Goal: Information Seeking & Learning: Learn about a topic

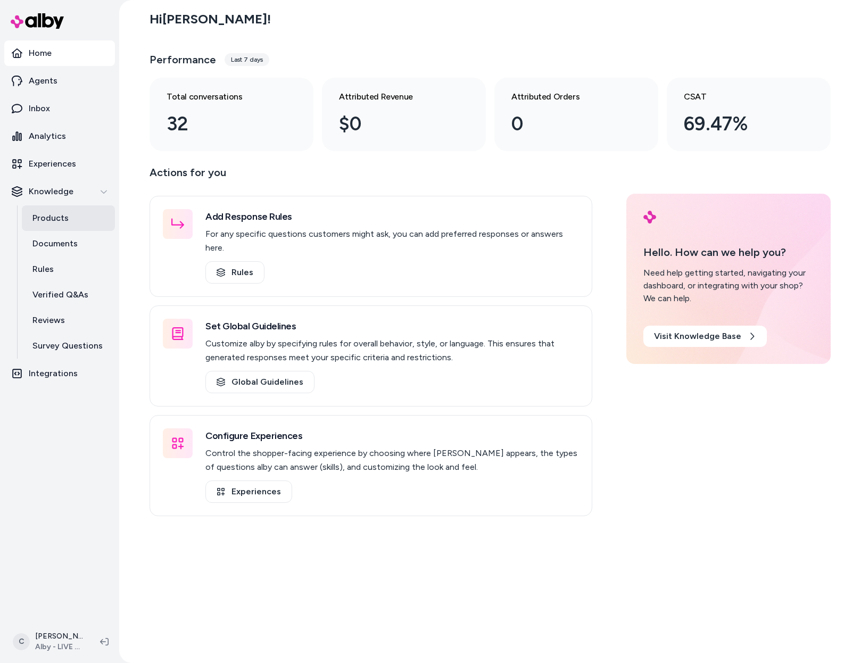
click at [49, 228] on link "Products" at bounding box center [68, 218] width 93 height 26
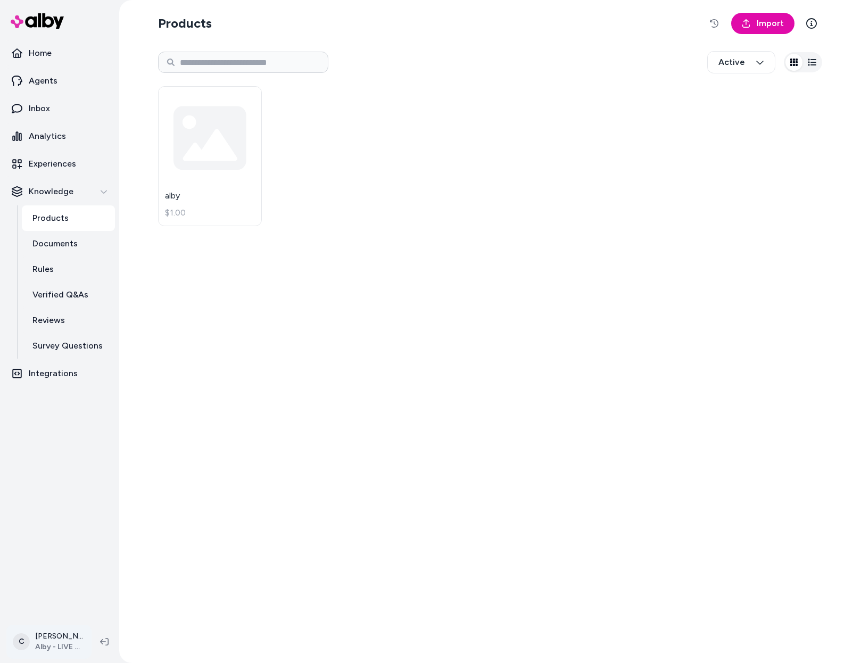
click at [65, 652] on html "Home Agents Inbox Analytics Experiences Knowledge Products Documents Rules Veri…" at bounding box center [430, 331] width 861 height 663
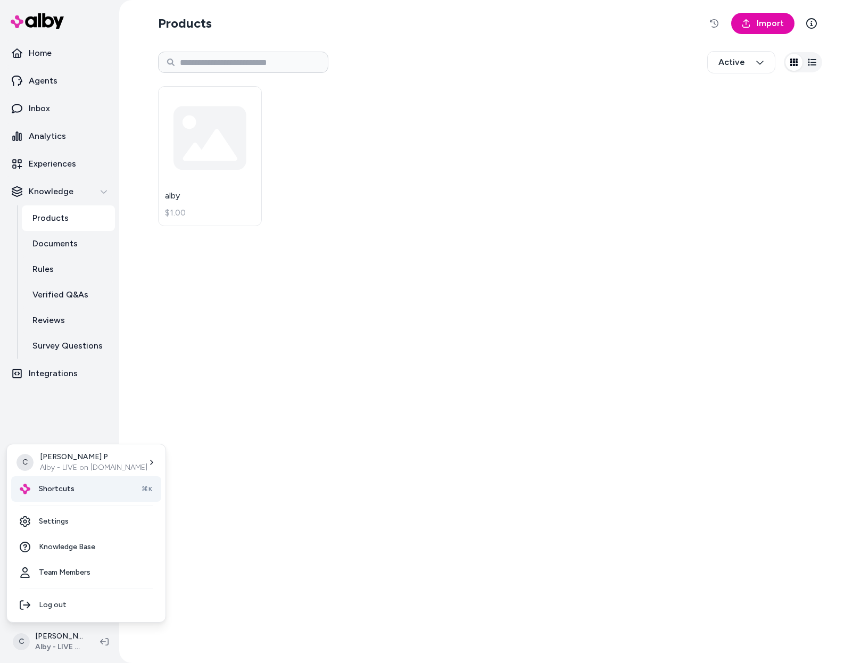
click at [77, 496] on div "Shortcuts ⌘K" at bounding box center [86, 489] width 150 height 26
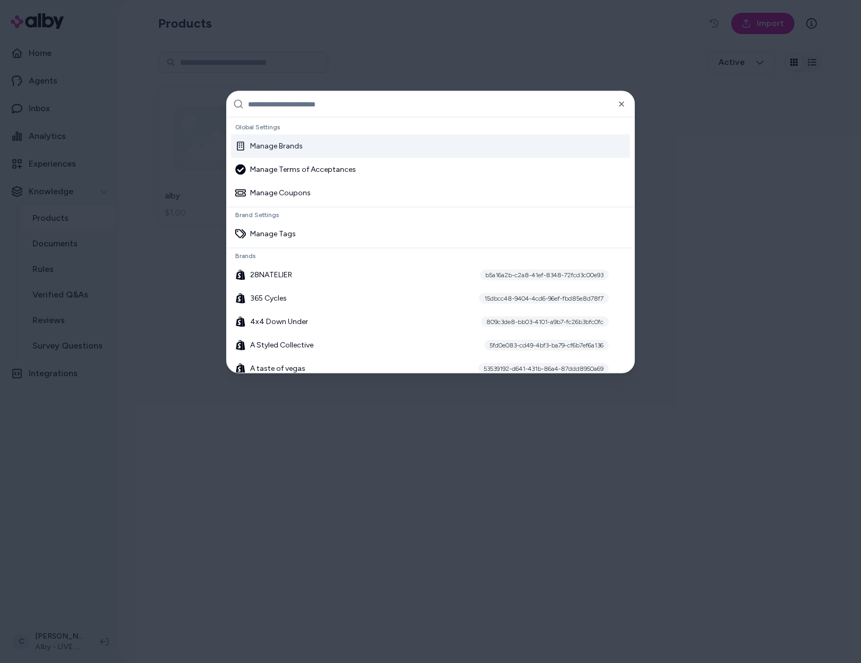
click at [283, 107] on input "text" at bounding box center [438, 105] width 380 height 26
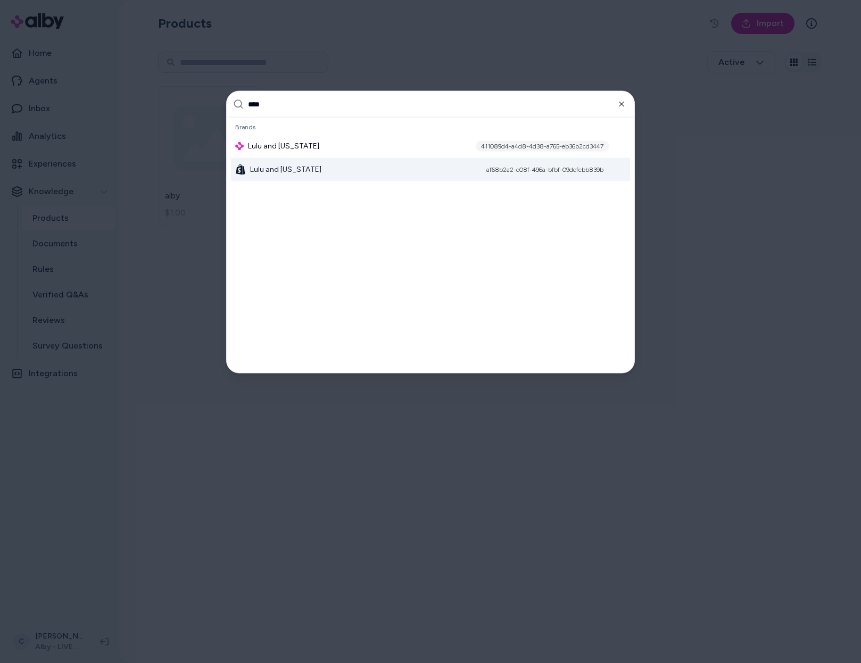
type input "****"
click at [273, 176] on div "Lulu and [US_STATE] af68b2a2-c08f-496a-bfbf-09dcfcbb839b" at bounding box center [430, 169] width 399 height 23
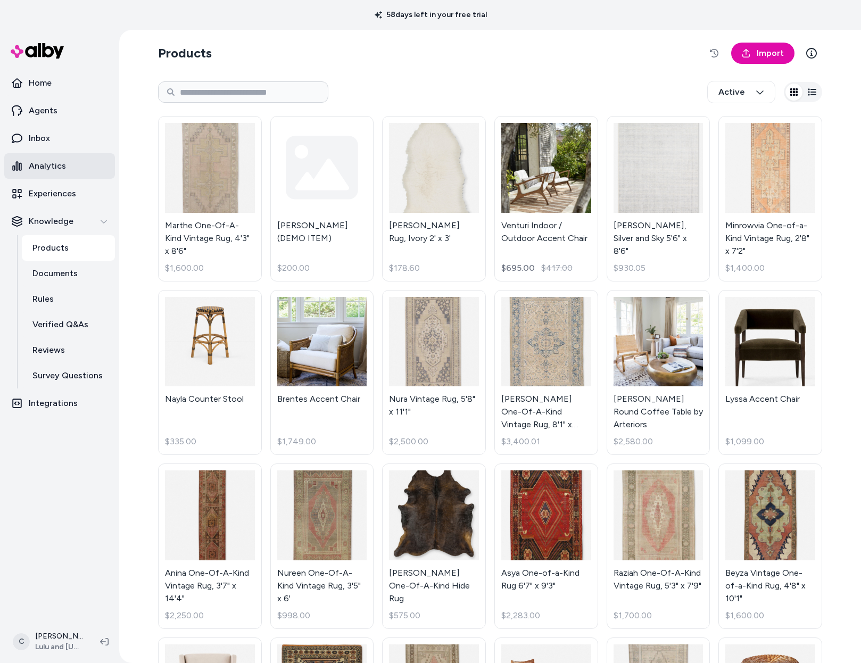
click at [55, 174] on link "Analytics" at bounding box center [59, 166] width 111 height 26
